Goal: Information Seeking & Learning: Compare options

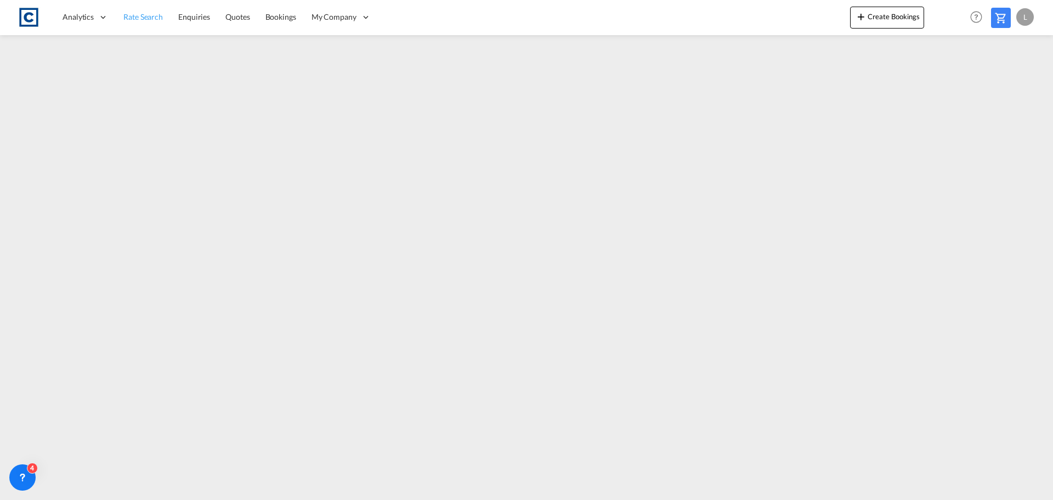
drag, startPoint x: 0, startPoint y: 0, endPoint x: 138, endPoint y: 15, distance: 138.5
click at [138, 15] on span "Rate Search" at bounding box center [142, 16] width 39 height 9
click at [148, 16] on span "Rate Search" at bounding box center [142, 16] width 39 height 9
